Goal: Task Accomplishment & Management: Complete application form

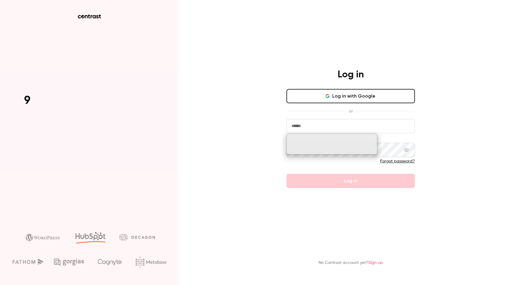
type input "**********"
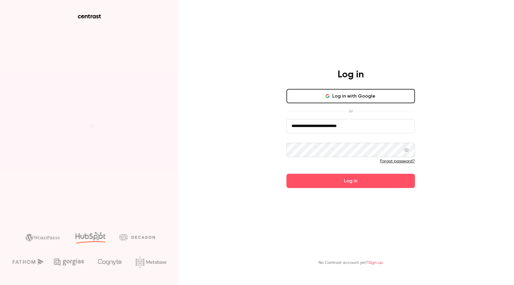
click at [251, 105] on div "**********" at bounding box center [257, 142] width 514 height 285
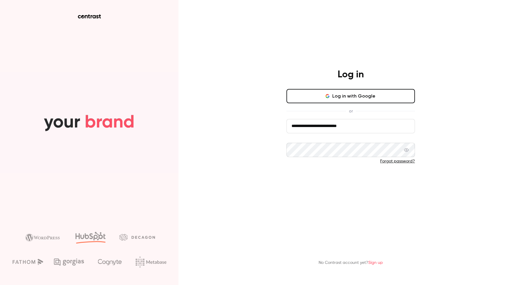
click at [326, 178] on button "Log in" at bounding box center [351, 181] width 129 height 14
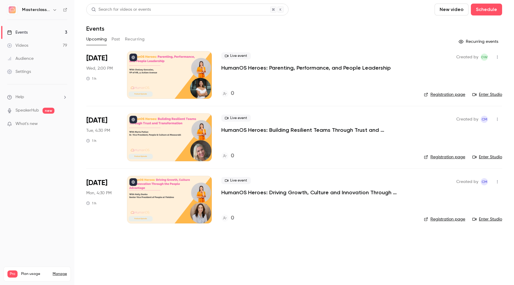
click at [18, 94] on span "Help" at bounding box center [19, 97] width 9 height 6
click at [88, 89] on link "Talk to [GEOGRAPHIC_DATA]" at bounding box center [109, 91] width 65 height 16
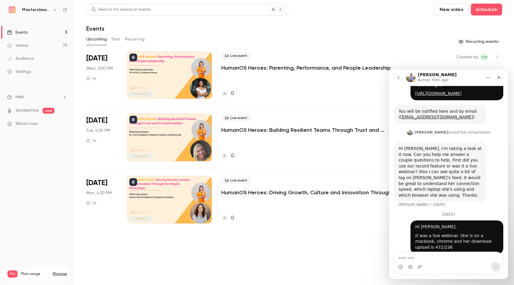
scroll to position [74, 0]
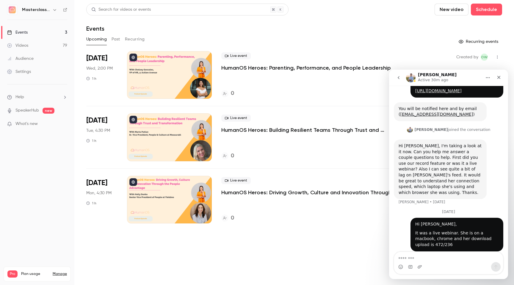
click at [33, 26] on link "Events 3" at bounding box center [37, 32] width 74 height 13
click at [15, 29] on div "Events" at bounding box center [17, 32] width 21 height 6
click at [499, 79] on icon "Close" at bounding box center [499, 77] width 5 height 5
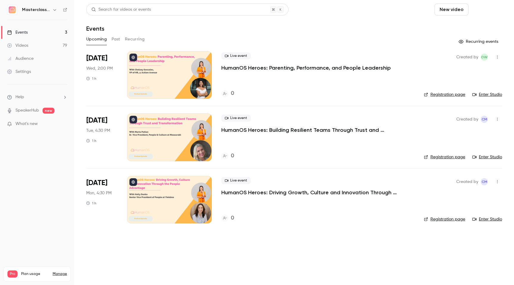
scroll to position [74, 0]
click at [487, 12] on button "Schedule" at bounding box center [486, 10] width 31 height 12
click at [458, 27] on div "One time event" at bounding box center [474, 26] width 45 height 6
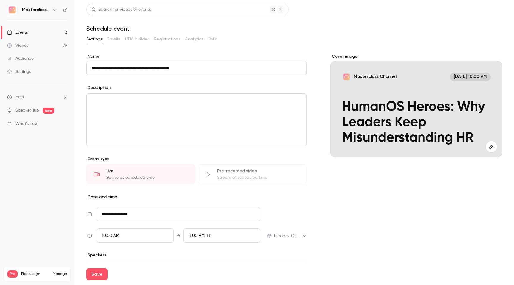
type input "**********"
click at [206, 117] on div "editor" at bounding box center [197, 120] width 220 height 52
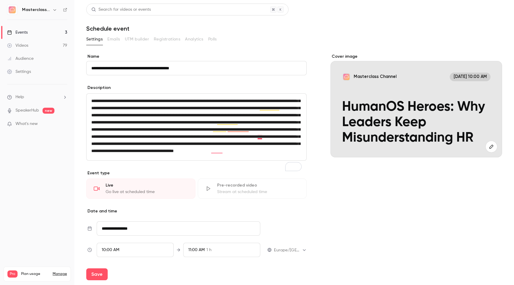
click at [259, 137] on span "To enrich screen reader interactions, please activate Accessibility in Grammarl…" at bounding box center [195, 126] width 209 height 54
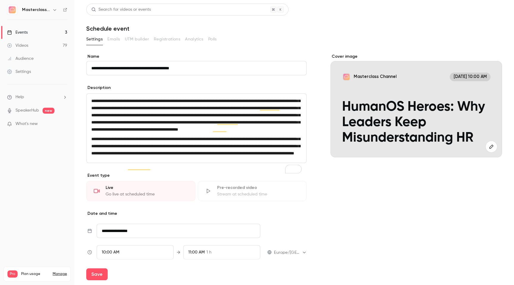
click at [260, 133] on p "**********" at bounding box center [196, 115] width 210 height 36
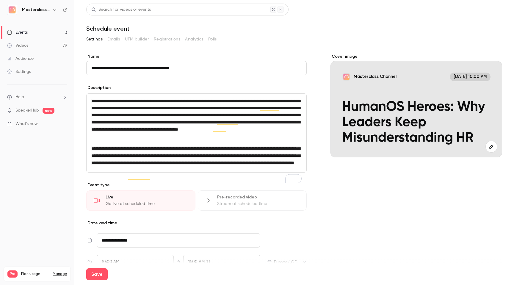
click at [248, 143] on p "To enrich screen reader interactions, please activate Accessibility in Grammarl…" at bounding box center [196, 138] width 210 height 7
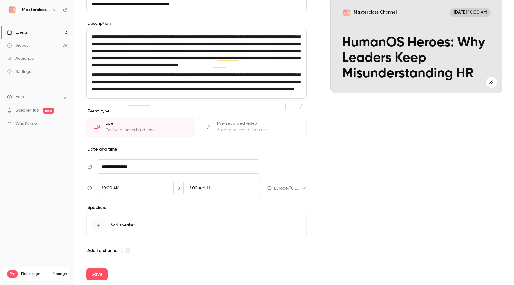
scroll to position [72, 0]
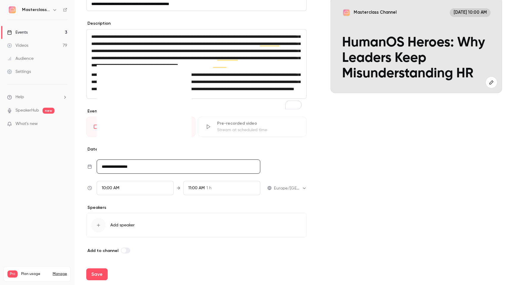
click at [184, 170] on input "**********" at bounding box center [179, 166] width 164 height 14
click at [184, 77] on icon "Move forward to switch to the next month." at bounding box center [182, 73] width 7 height 7
click at [136, 110] on div "10" at bounding box center [133, 105] width 9 height 9
type input "**********"
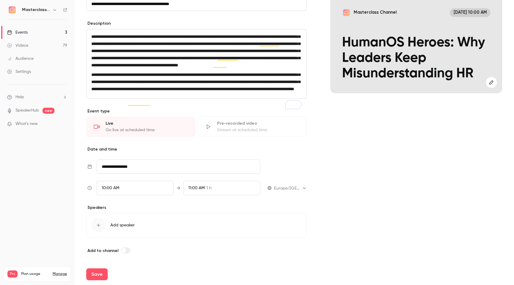
click at [132, 195] on div "10:00 AM" at bounding box center [135, 188] width 77 height 14
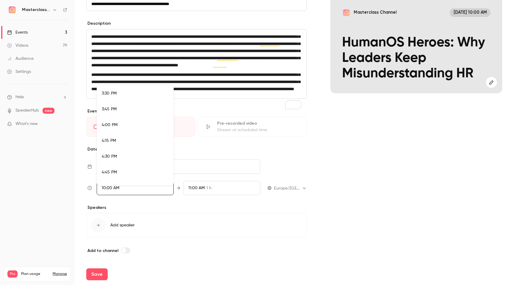
scroll to position [981, 0]
click at [120, 119] on div "4:00 PM" at bounding box center [135, 121] width 67 height 6
click at [331, 177] on div at bounding box center [257, 142] width 514 height 285
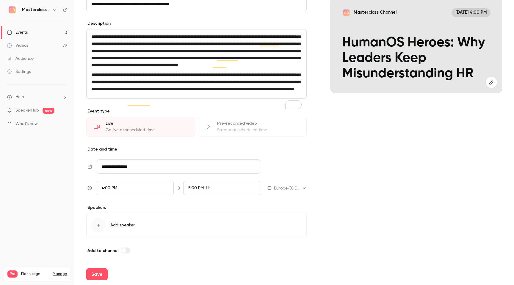
scroll to position [79, 0]
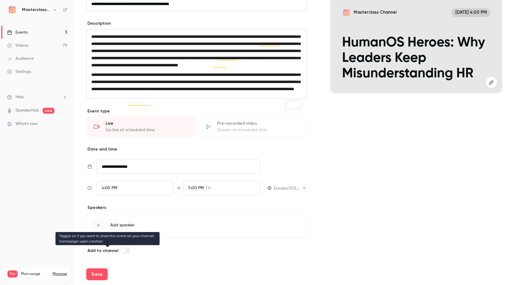
click at [126, 251] on label at bounding box center [126, 251] width 10 height 6
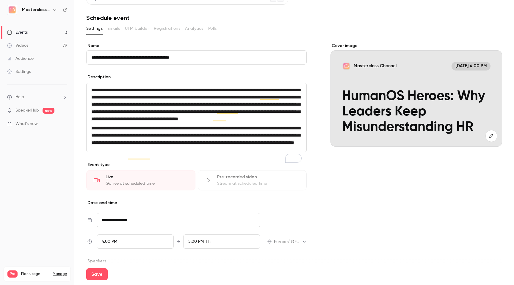
scroll to position [0, 0]
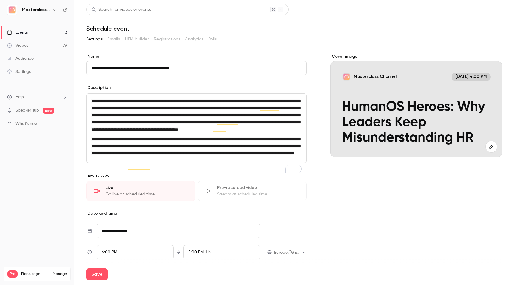
click at [490, 149] on button "button" at bounding box center [492, 147] width 12 height 12
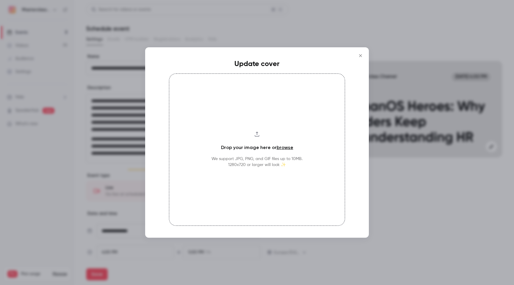
click at [270, 132] on div "Drop your image here or browse We support JPG, PNG, and GIF files up to 10MB. 1…" at bounding box center [257, 149] width 176 height 152
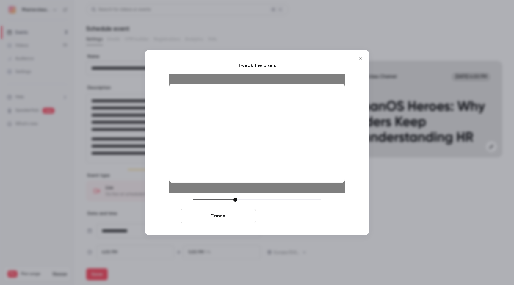
click at [281, 218] on button "Crop and save" at bounding box center [295, 216] width 75 height 14
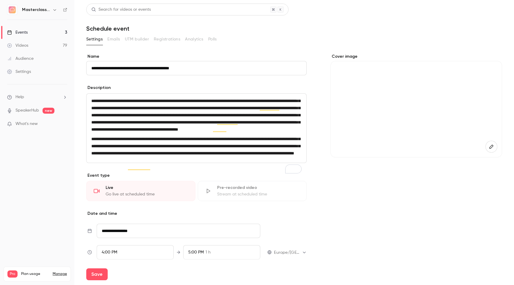
click at [371, 244] on div "Cover image" at bounding box center [417, 186] width 172 height 265
click at [101, 274] on button "Save" at bounding box center [96, 274] width 21 height 12
type input "**********"
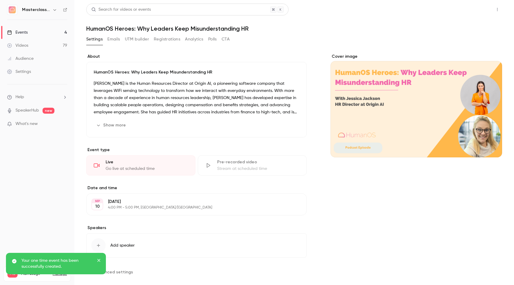
click at [473, 10] on button "Share" at bounding box center [476, 10] width 24 height 12
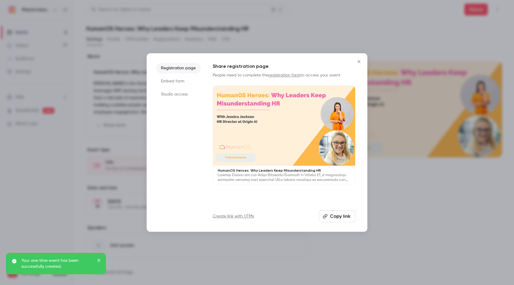
click at [175, 94] on li "Studio access" at bounding box center [178, 94] width 45 height 11
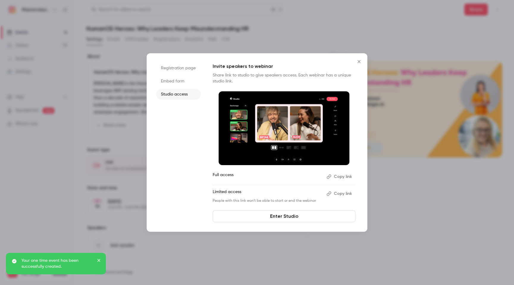
click at [343, 177] on button "Copy link" at bounding box center [339, 177] width 31 height 10
click at [340, 194] on button "Copy link" at bounding box center [339, 194] width 31 height 10
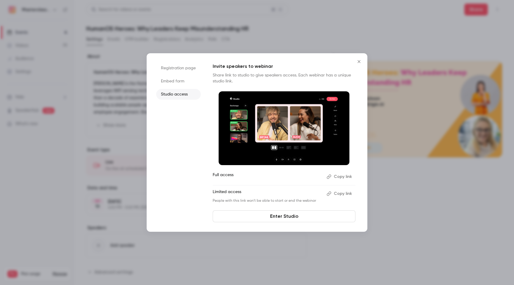
click at [358, 59] on button "Close" at bounding box center [359, 62] width 12 height 12
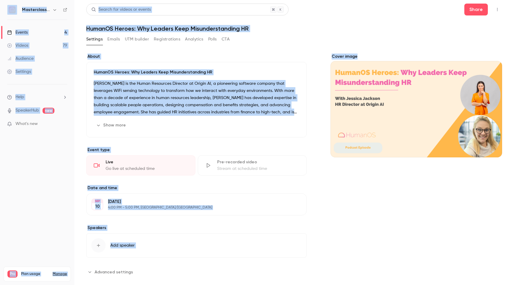
click at [358, 59] on div "Cover image" at bounding box center [417, 106] width 172 height 104
click at [0, 0] on input "Cover image" at bounding box center [0, 0] width 0 height 0
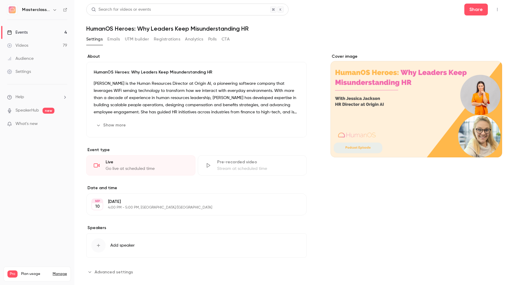
click at [317, 44] on div "Settings Emails UTM builder Registrations Analytics Polls CTA" at bounding box center [294, 41] width 416 height 12
click at [275, 42] on div "Settings Emails UTM builder Registrations Analytics Polls CTA" at bounding box center [294, 41] width 416 height 12
click at [322, 24] on header "Search for videos or events Share HumanOS Heroes: Why Leaders Keep Misunderstan…" at bounding box center [294, 18] width 416 height 29
